Goal: Navigation & Orientation: Find specific page/section

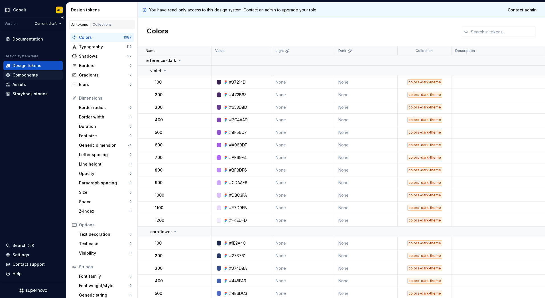
click at [20, 73] on div "Components" at bounding box center [25, 75] width 25 height 6
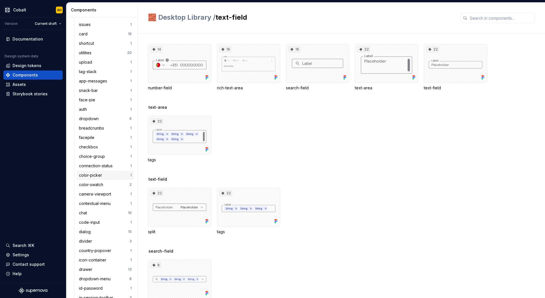
scroll to position [230, 0]
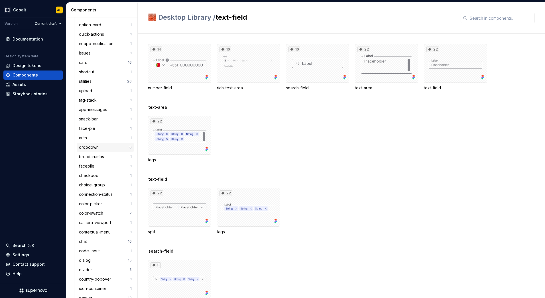
click at [96, 144] on div "dropdown 6" at bounding box center [105, 147] width 57 height 9
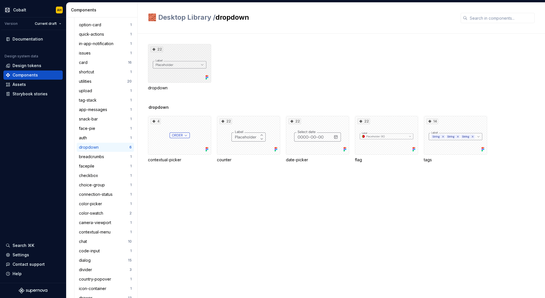
click at [175, 59] on div "22" at bounding box center [179, 63] width 63 height 39
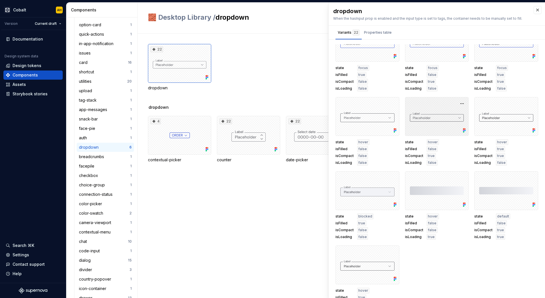
scroll to position [336, 0]
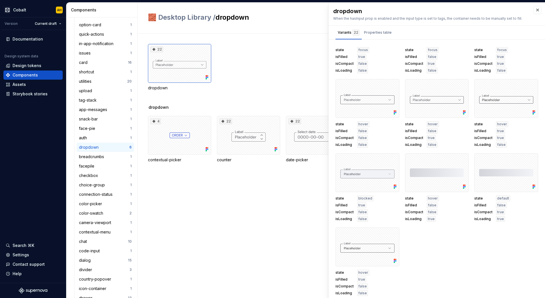
click at [271, 66] on div "22 dropdown" at bounding box center [346, 67] width 397 height 47
drag, startPoint x: 530, startPoint y: 13, endPoint x: 428, endPoint y: 41, distance: 105.4
click at [534, 12] on button "button" at bounding box center [538, 10] width 8 height 8
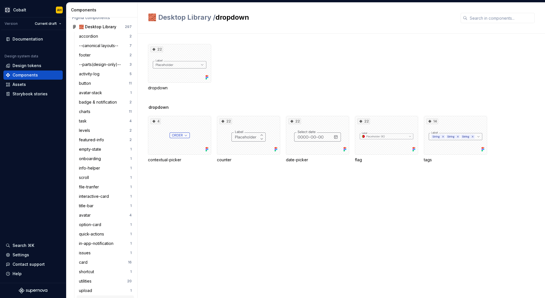
scroll to position [2, 0]
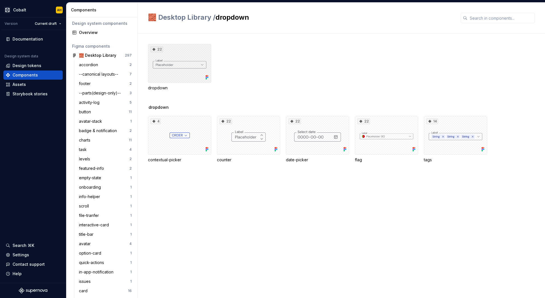
click at [194, 65] on div "22" at bounding box center [179, 63] width 63 height 39
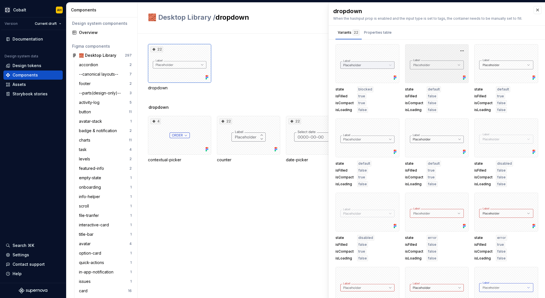
click at [437, 65] on div at bounding box center [437, 63] width 64 height 39
drag, startPoint x: 437, startPoint y: 65, endPoint x: 436, endPoint y: 68, distance: 3.3
click at [436, 68] on div at bounding box center [437, 63] width 64 height 39
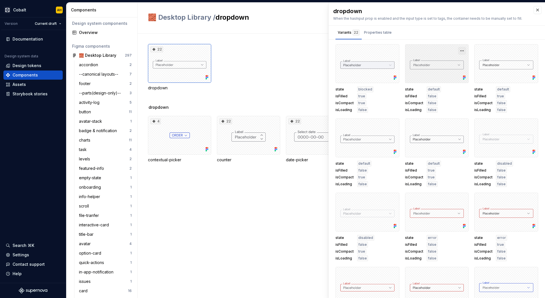
click at [458, 49] on button "button" at bounding box center [462, 51] width 8 height 8
click at [449, 61] on div "Open in [GEOGRAPHIC_DATA]" at bounding box center [438, 67] width 37 height 17
